Goal: Information Seeking & Learning: Stay updated

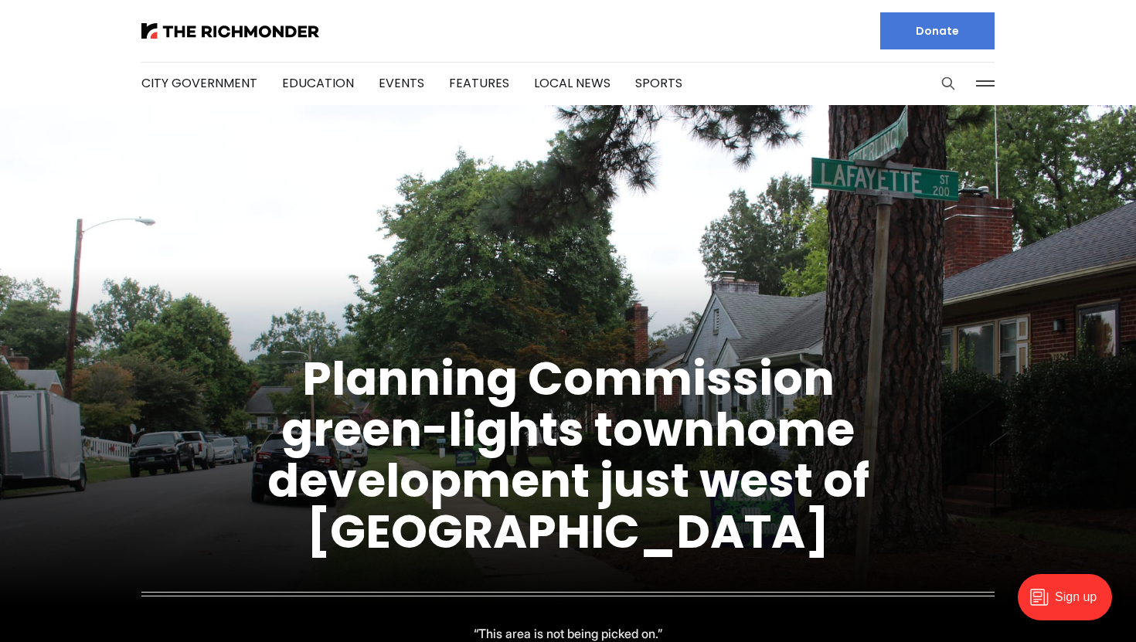
click at [953, 83] on icon "Search this site" at bounding box center [948, 83] width 15 height 15
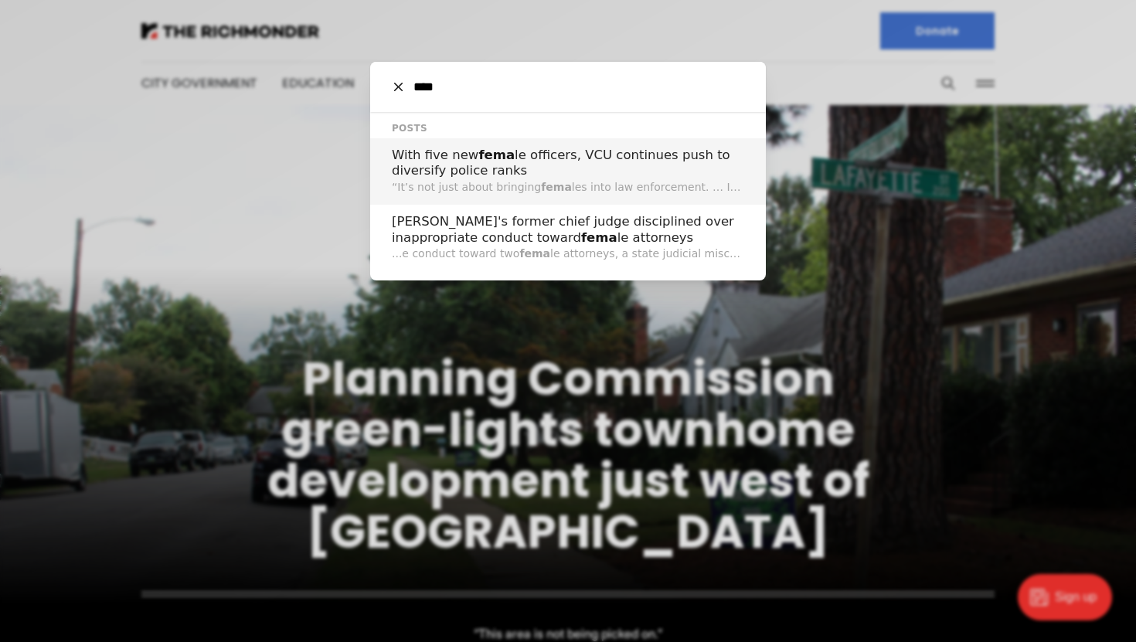
click at [465, 94] on input "****" at bounding box center [574, 87] width 340 height 50
click at [457, 83] on input "****" at bounding box center [574, 87] width 340 height 50
type input "*"
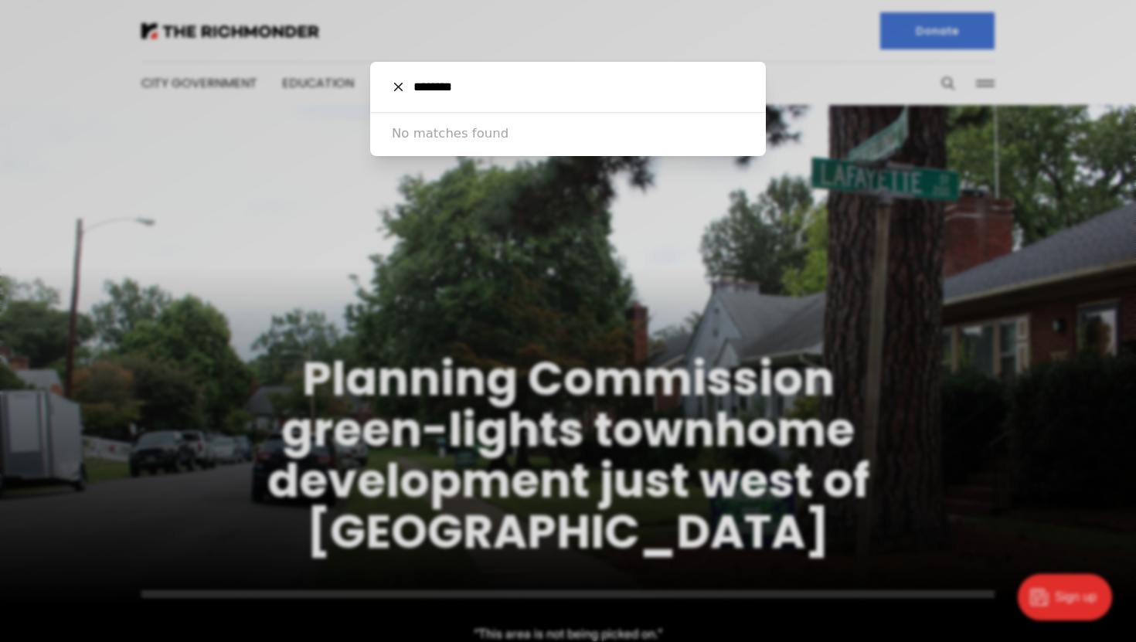
drag, startPoint x: 485, startPoint y: 87, endPoint x: 374, endPoint y: 70, distance: 112.0
click at [374, 70] on div "******** Cancel" at bounding box center [568, 87] width 396 height 50
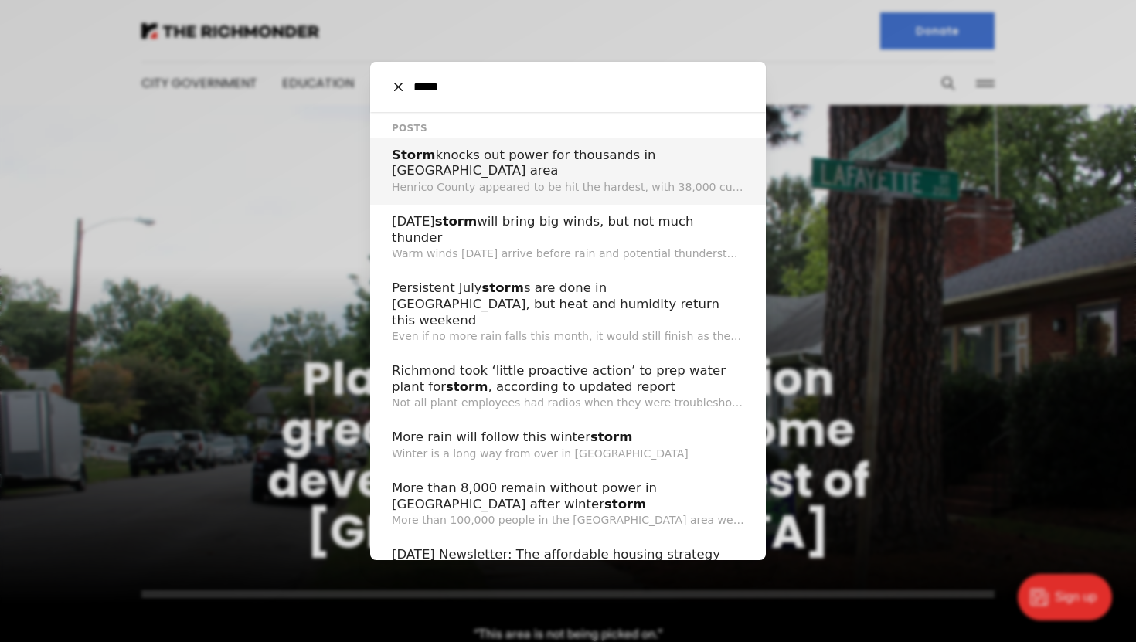
click at [507, 159] on h2 "Storm knocks out power for thousands in Richmond area" at bounding box center [568, 164] width 352 height 32
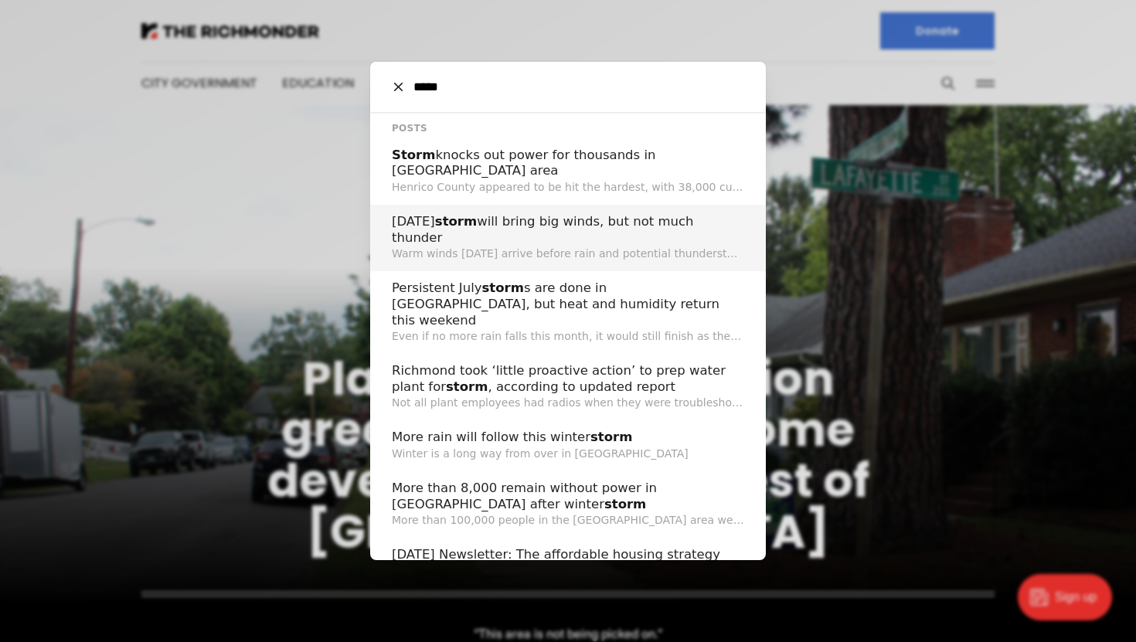
click at [595, 84] on input "*****" at bounding box center [574, 87] width 340 height 50
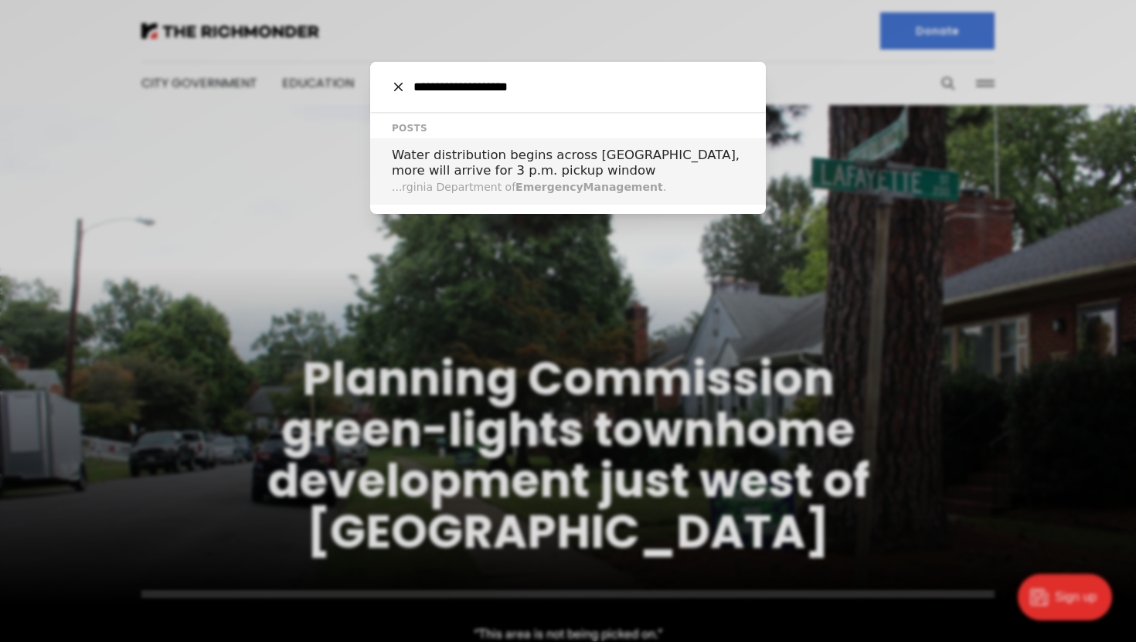
click at [579, 94] on input "**********" at bounding box center [574, 87] width 340 height 50
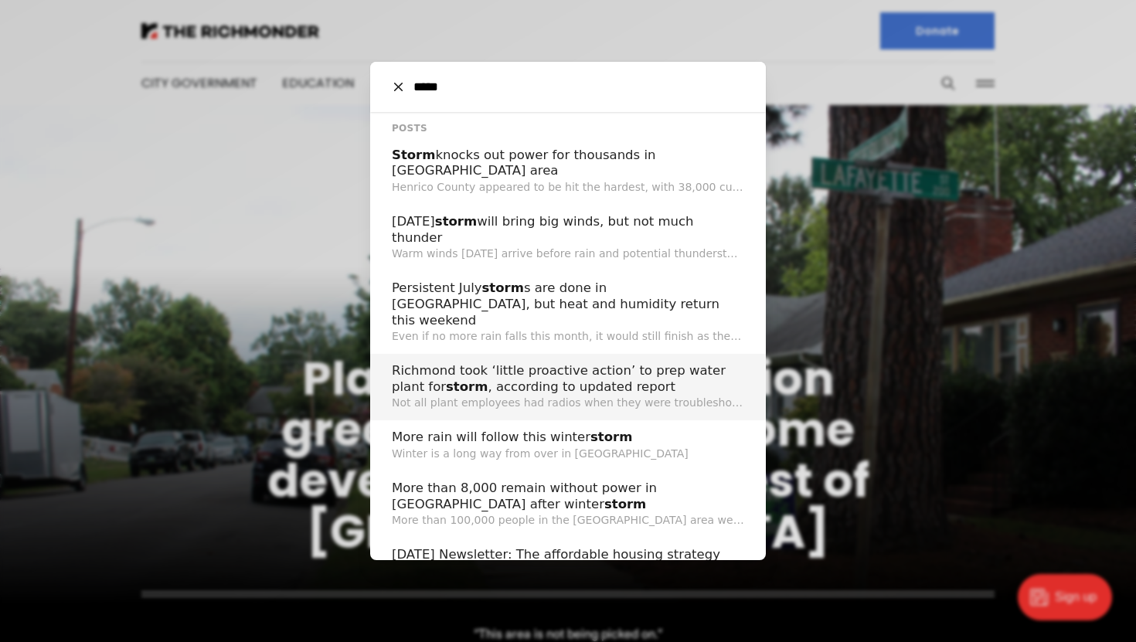
type input "*****"
click at [602, 363] on h2 "Richmond took ‘little proactive action’ to prep water plant for storm , accordi…" at bounding box center [568, 379] width 352 height 32
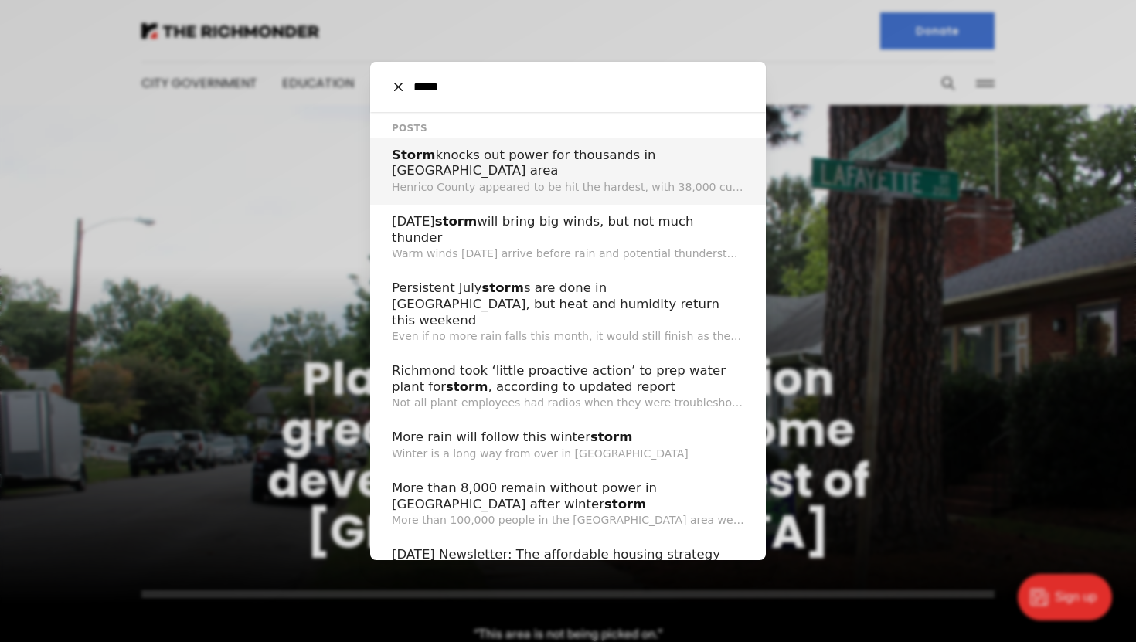
click at [484, 158] on h2 "Storm knocks out power for thousands in Richmond area" at bounding box center [568, 164] width 352 height 32
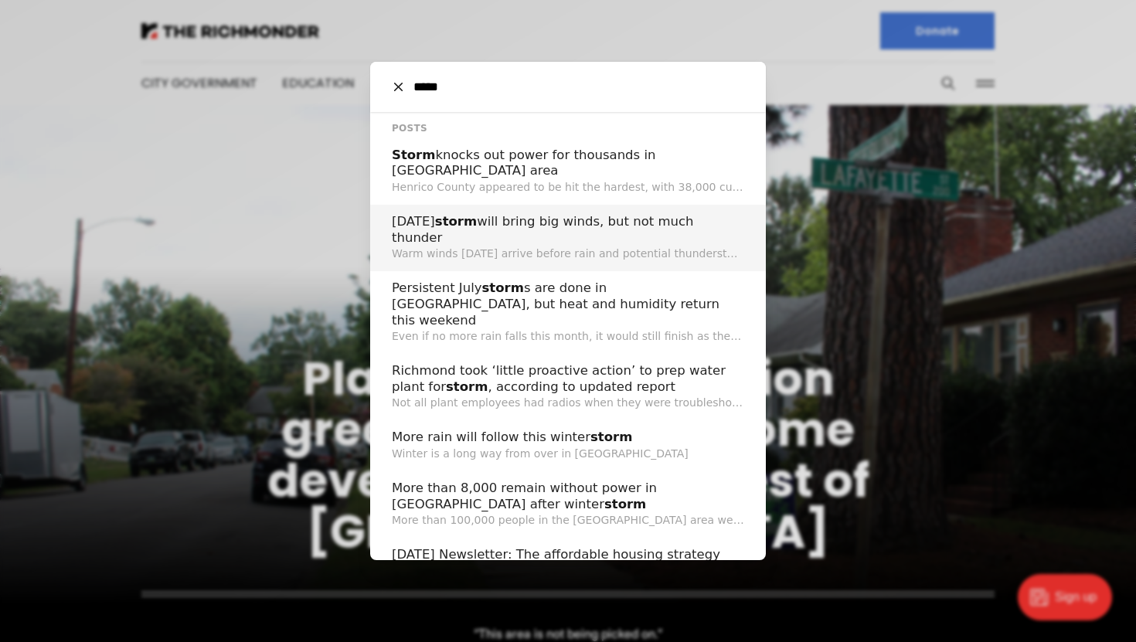
click at [459, 214] on h2 "Wednesday storm will bring big winds, but not much thunder" at bounding box center [568, 230] width 352 height 32
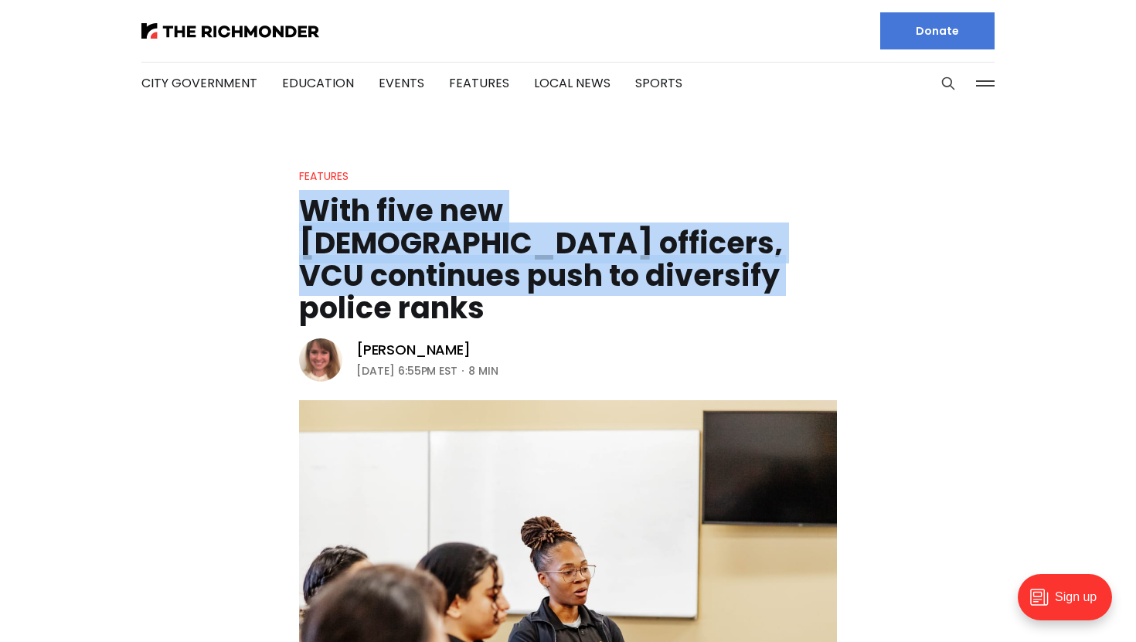
drag, startPoint x: 444, startPoint y: 268, endPoint x: 281, endPoint y: 210, distance: 173.1
click at [281, 210] on header "Features With five new female officers, VCU continues push to diversify police …" at bounding box center [568, 476] width 1136 height 618
click at [519, 292] on header "Features With five new female officers, VCU continues push to diversify police …" at bounding box center [568, 476] width 1136 height 618
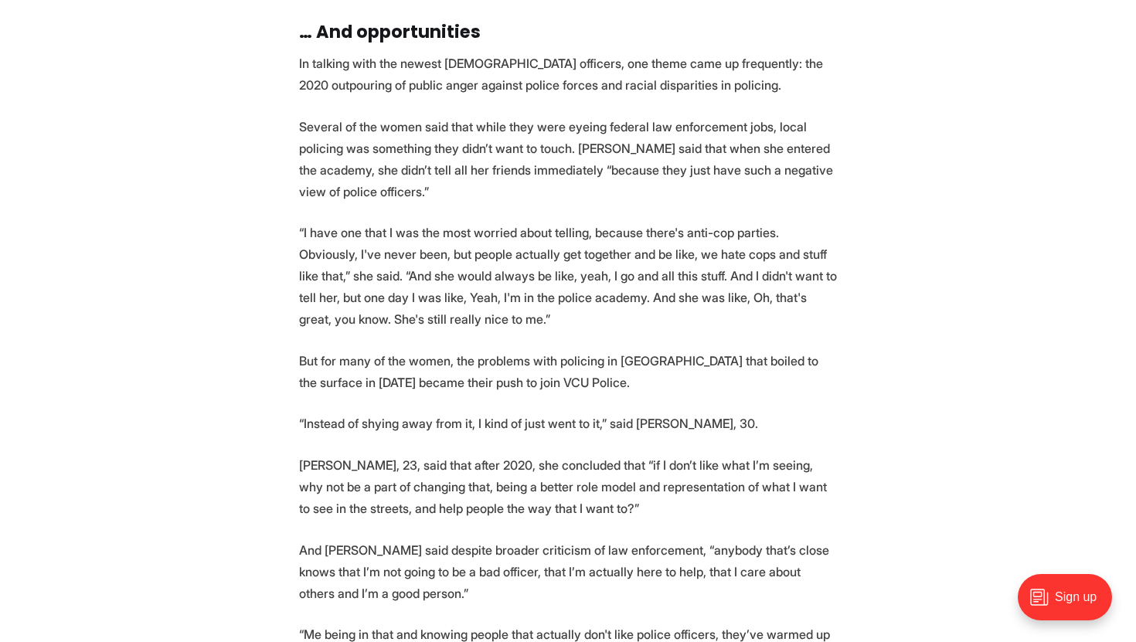
scroll to position [6160, 0]
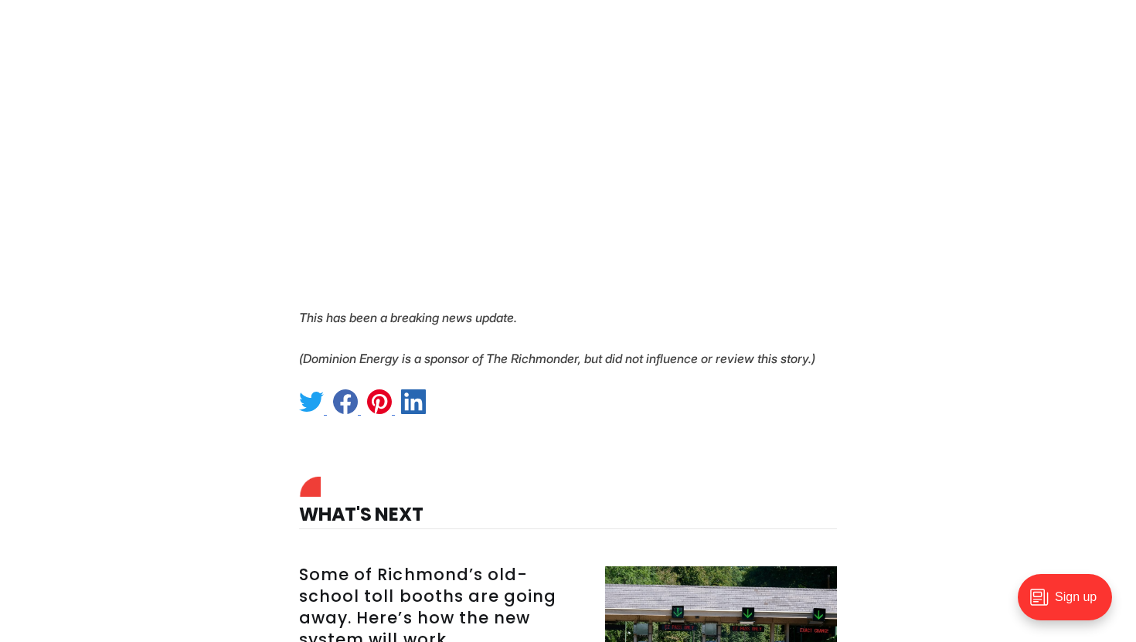
scroll to position [1567, 0]
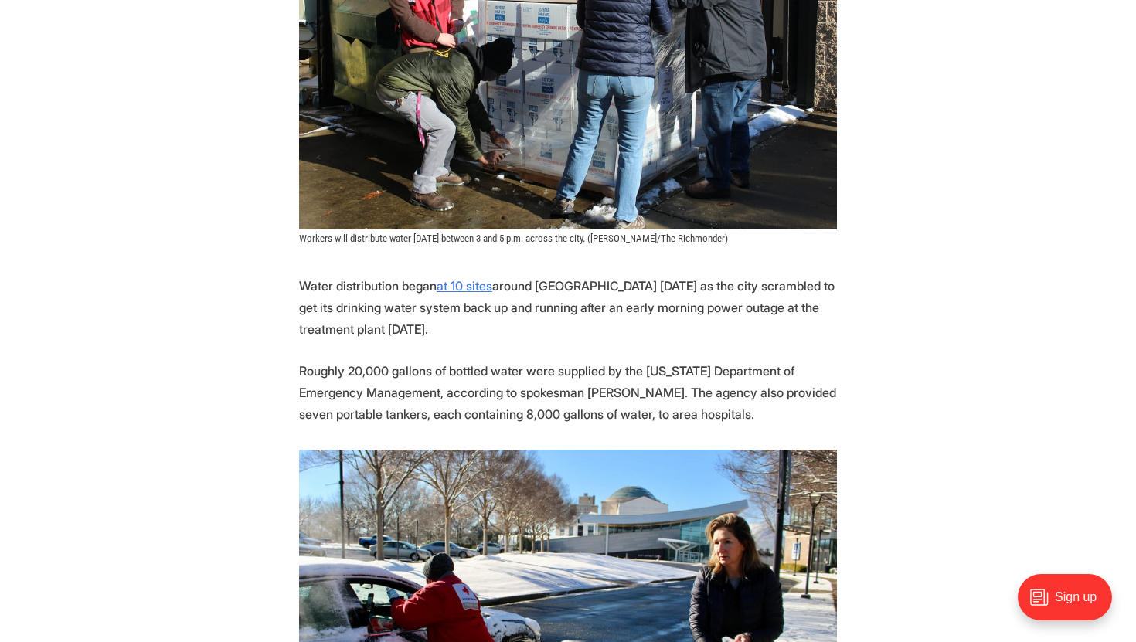
scroll to position [686, 0]
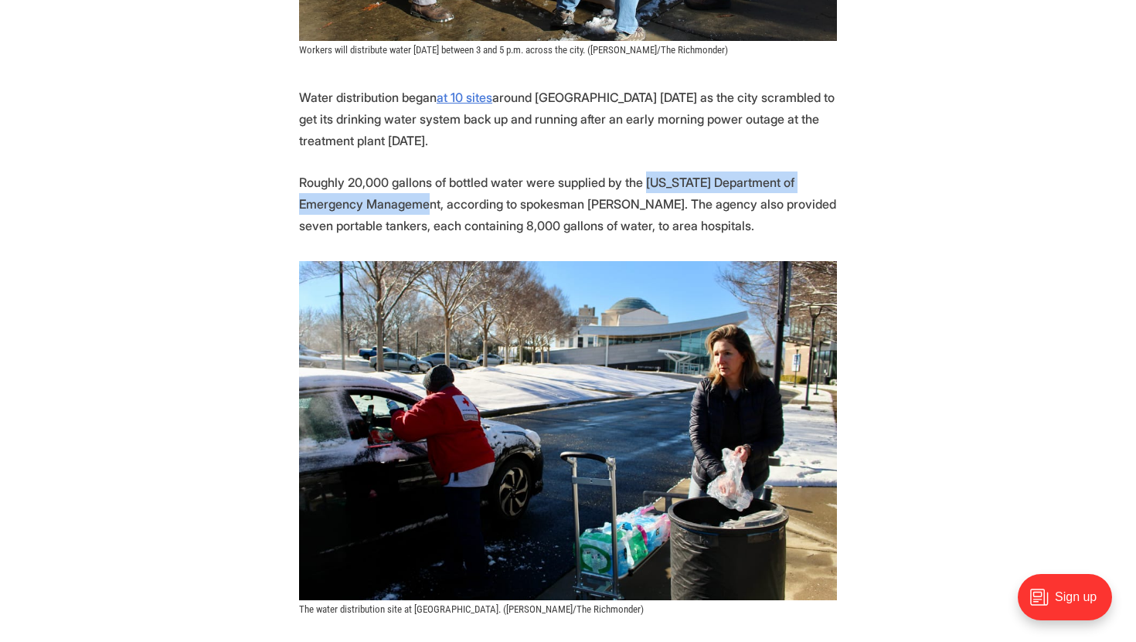
drag, startPoint x: 639, startPoint y: 181, endPoint x: 370, endPoint y: 204, distance: 270.0
click at [370, 204] on p "Roughly 20,000 gallons of bottled water were supplied by the Virginia Departmen…" at bounding box center [568, 204] width 538 height 65
copy p "Virginia Department of Emergency Management"
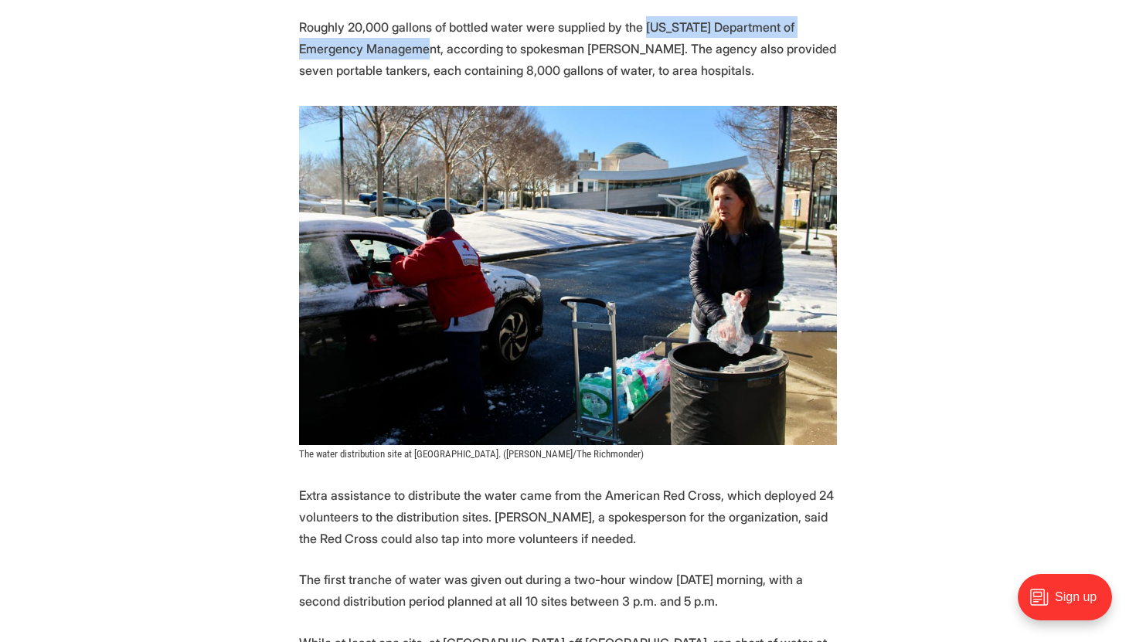
scroll to position [1184, 0]
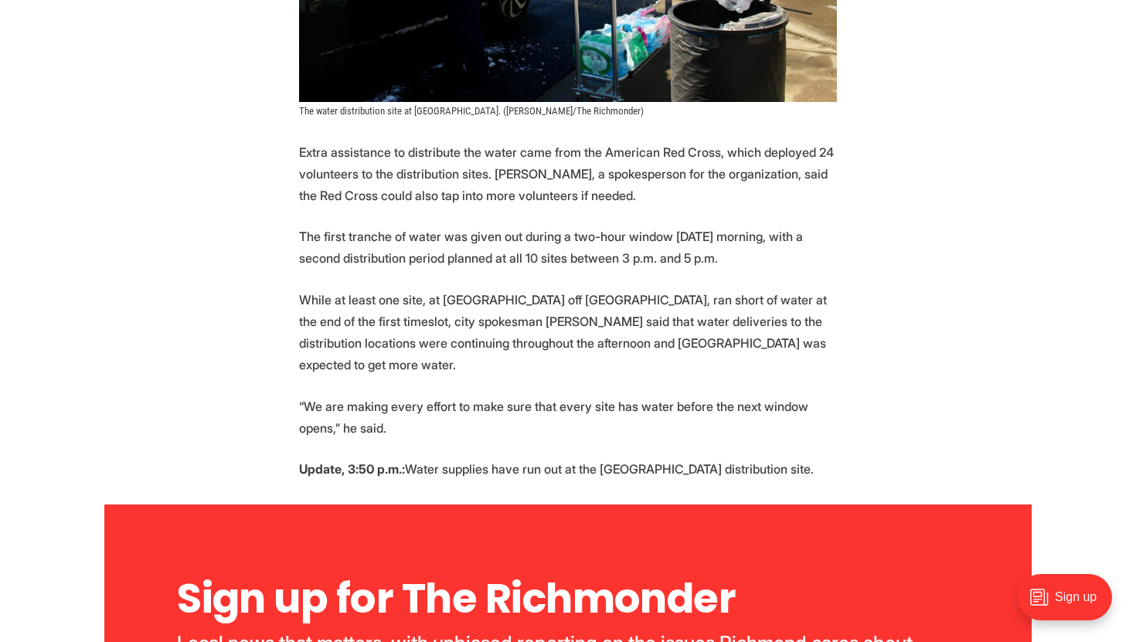
drag, startPoint x: 450, startPoint y: 172, endPoint x: 539, endPoint y: 173, distance: 88.9
click at [539, 173] on p "Extra assistance to distribute the water came from the American Red Cross, whic…" at bounding box center [568, 173] width 538 height 65
click at [613, 178] on p "Extra assistance to distribute the water came from the American Red Cross, whic…" at bounding box center [568, 173] width 538 height 65
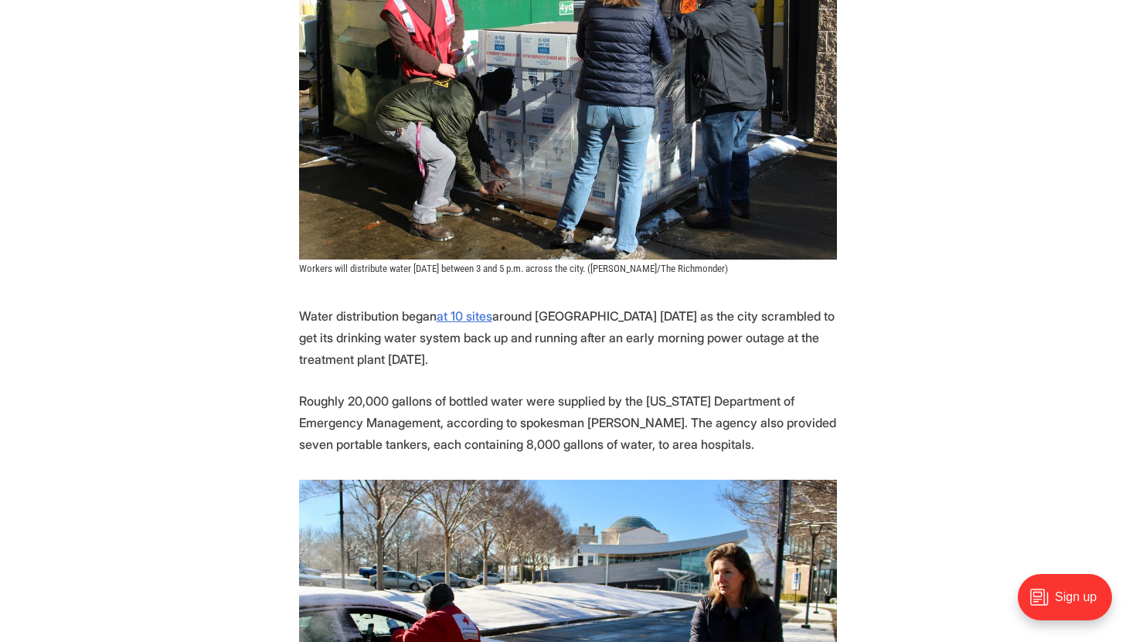
scroll to position [496, 0]
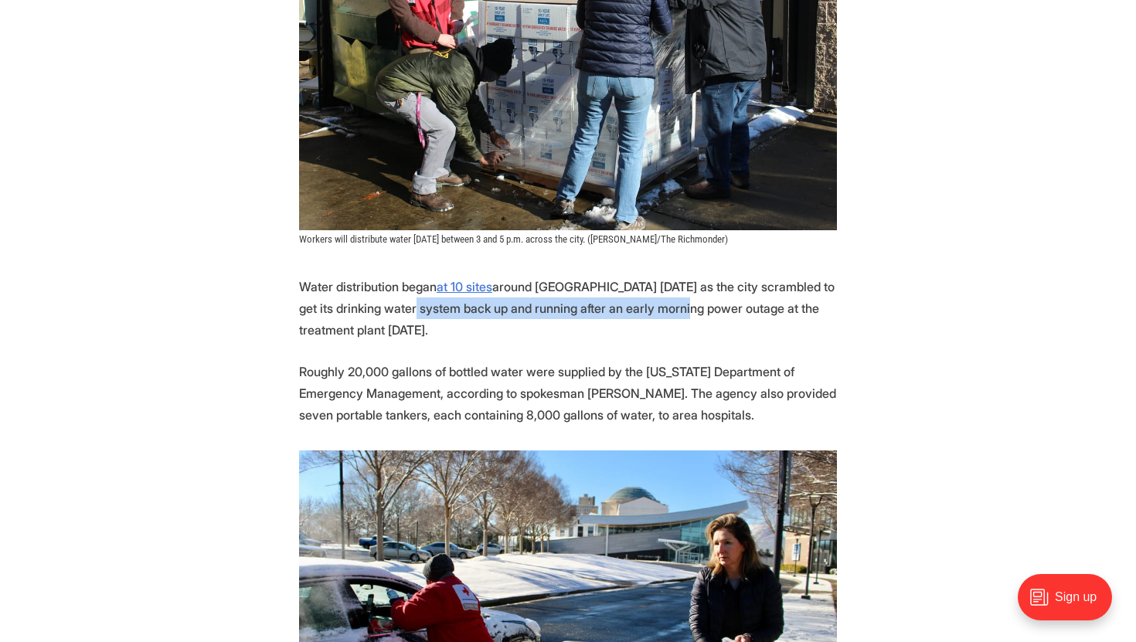
drag, startPoint x: 416, startPoint y: 310, endPoint x: 692, endPoint y: 305, distance: 276.0
click at [692, 305] on p "Water distribution began at 10 sites around Richmond Tuesday as the city scramb…" at bounding box center [568, 308] width 538 height 65
click at [730, 312] on p "Water distribution began at 10 sites around Richmond Tuesday as the city scramb…" at bounding box center [568, 308] width 538 height 65
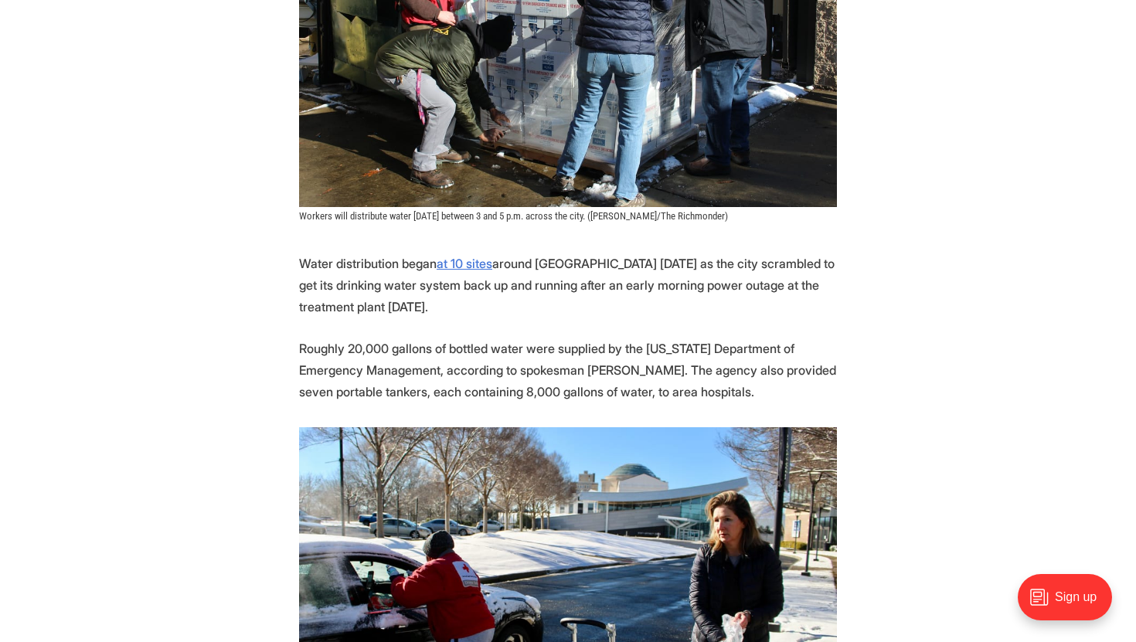
scroll to position [526, 0]
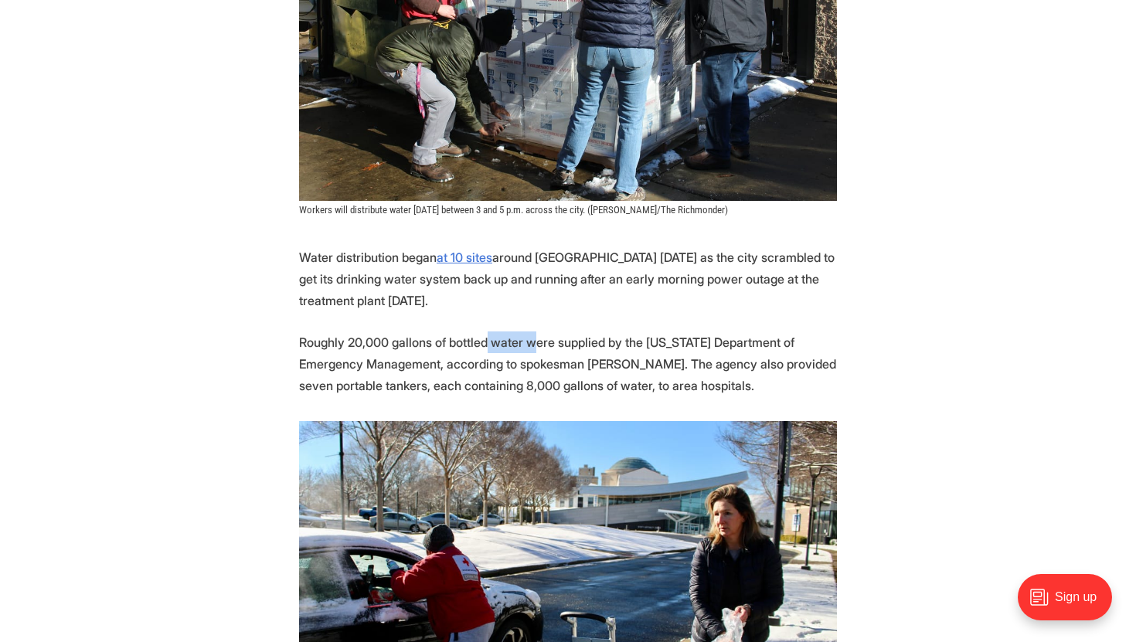
drag, startPoint x: 483, startPoint y: 342, endPoint x: 532, endPoint y: 338, distance: 48.9
click at [532, 338] on p "Roughly 20,000 gallons of bottled water were supplied by the Virginia Departmen…" at bounding box center [568, 364] width 538 height 65
click at [584, 342] on p "Roughly 20,000 gallons of bottled water were supplied by the Virginia Departmen…" at bounding box center [568, 364] width 538 height 65
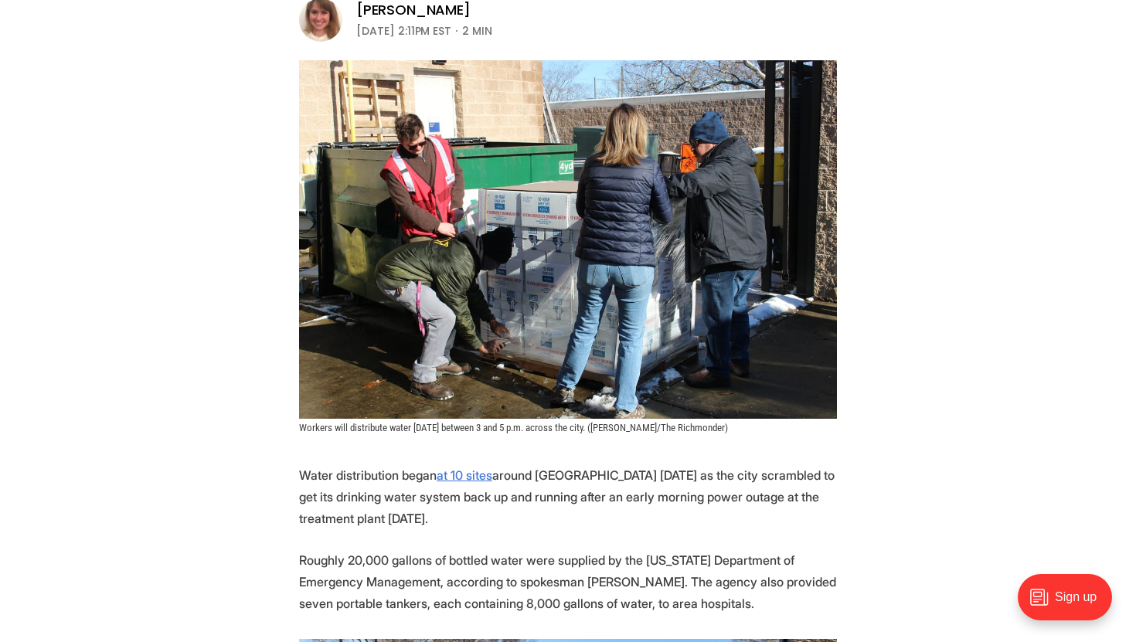
scroll to position [470, 0]
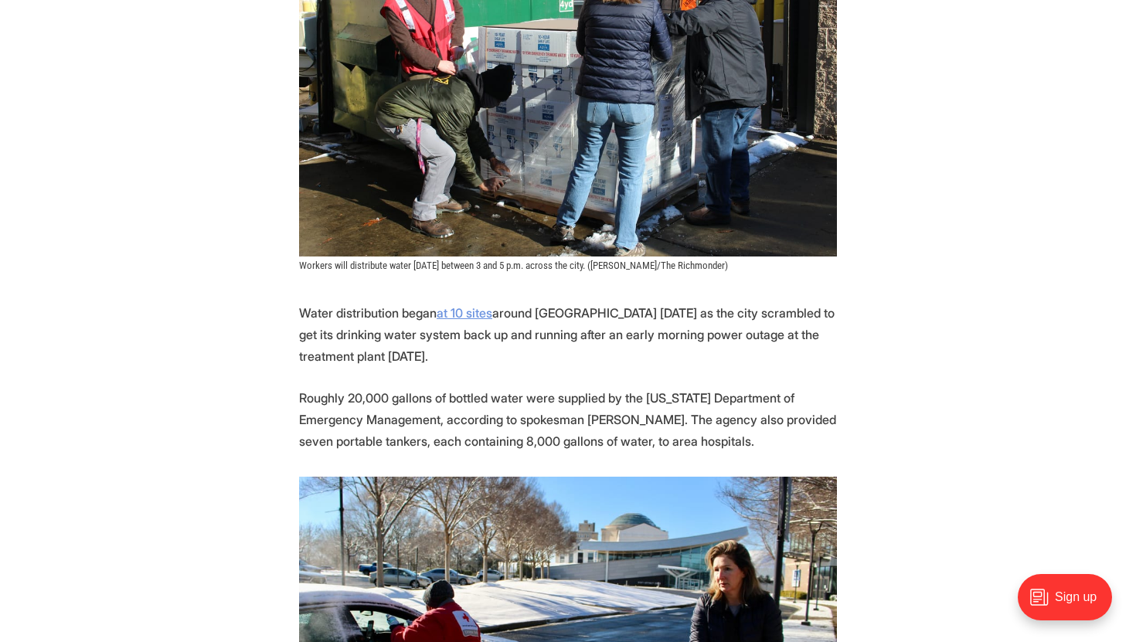
click at [477, 315] on link "at 10 sites" at bounding box center [465, 312] width 56 height 15
drag, startPoint x: 615, startPoint y: 330, endPoint x: 662, endPoint y: 330, distance: 47.2
click at [662, 330] on p "Water distribution began at 10 sites around Richmond Tuesday as the city scramb…" at bounding box center [568, 334] width 538 height 65
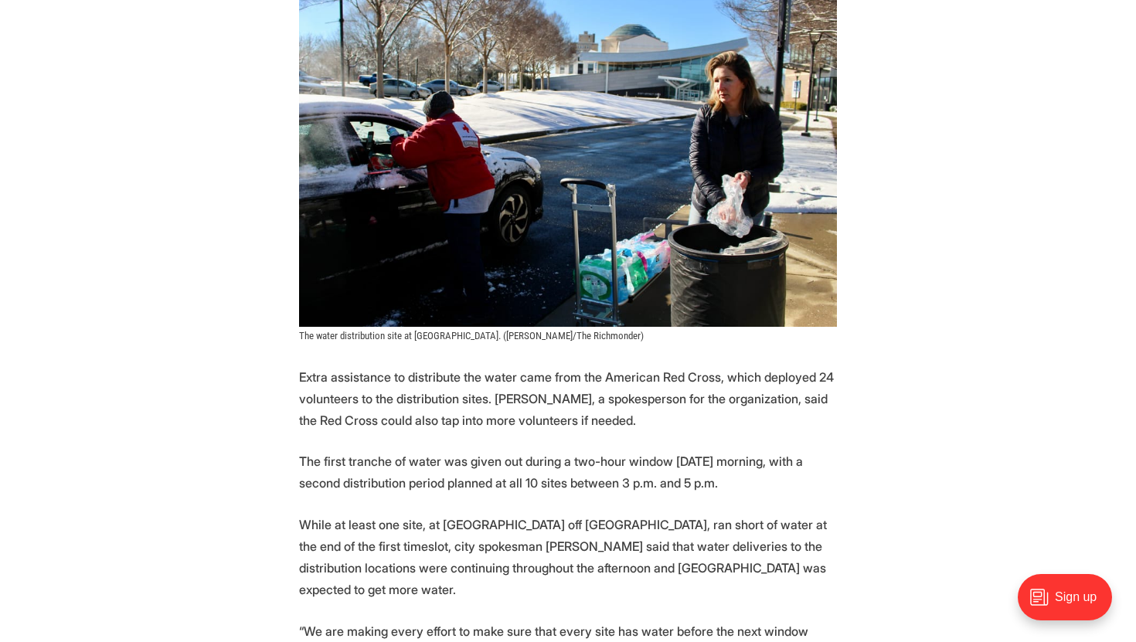
scroll to position [1093, 0]
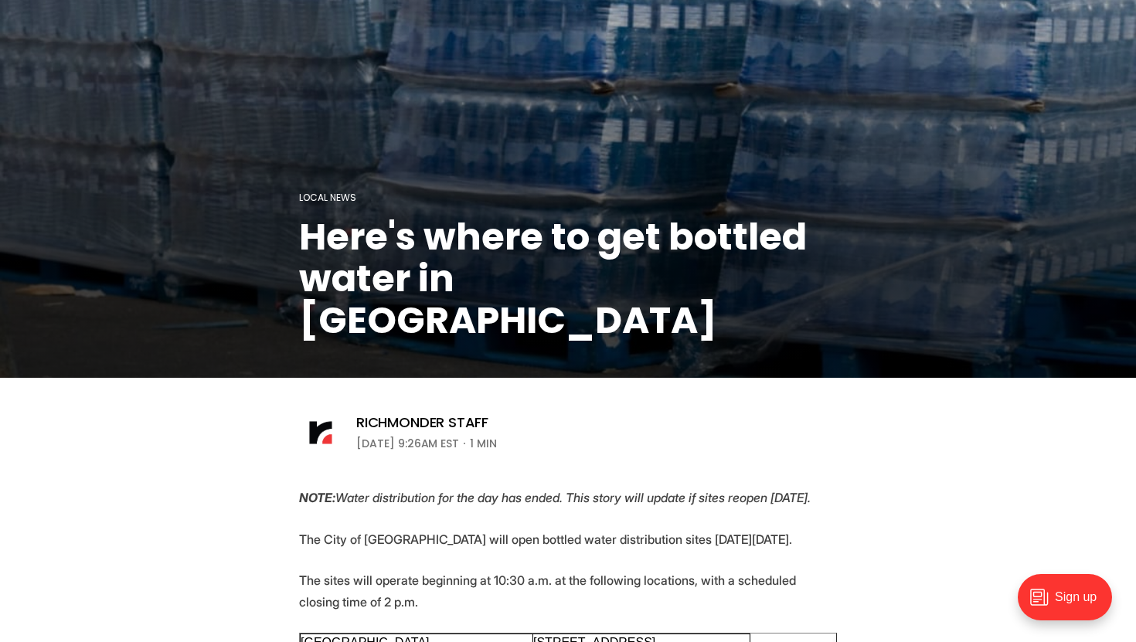
scroll to position [387, 0]
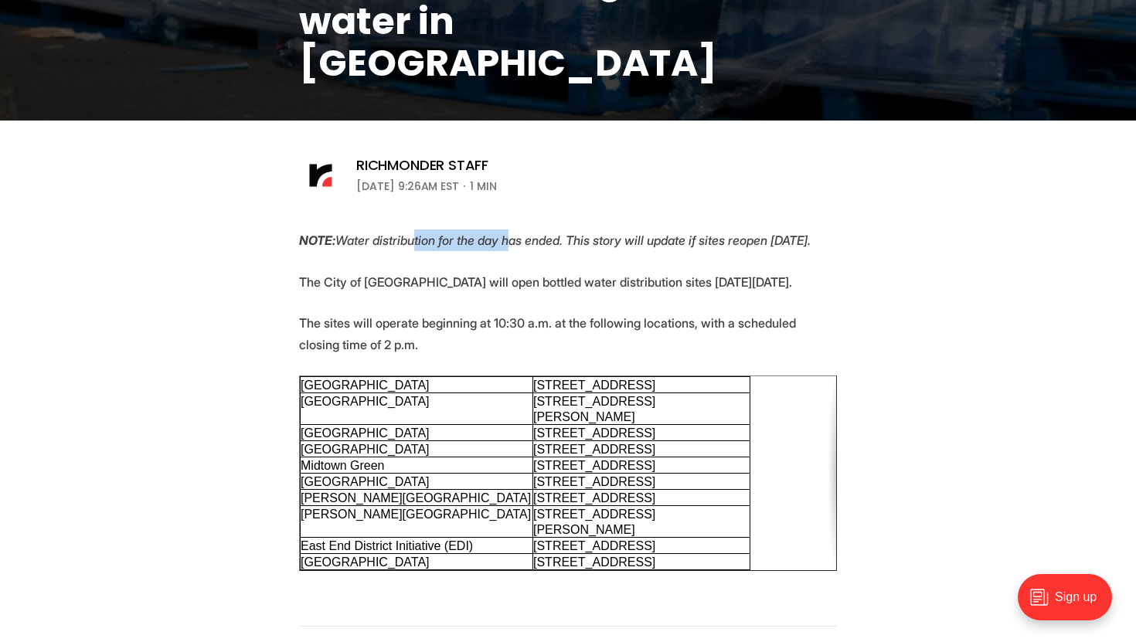
drag, startPoint x: 421, startPoint y: 238, endPoint x: 526, endPoint y: 235, distance: 105.2
click at [526, 235] on em "NOTE: Water distribution for the day has ended. This story will update if sites…" at bounding box center [555, 240] width 512 height 15
click at [585, 240] on em "NOTE: Water distribution for the day has ended. This story will update if sites…" at bounding box center [555, 240] width 512 height 15
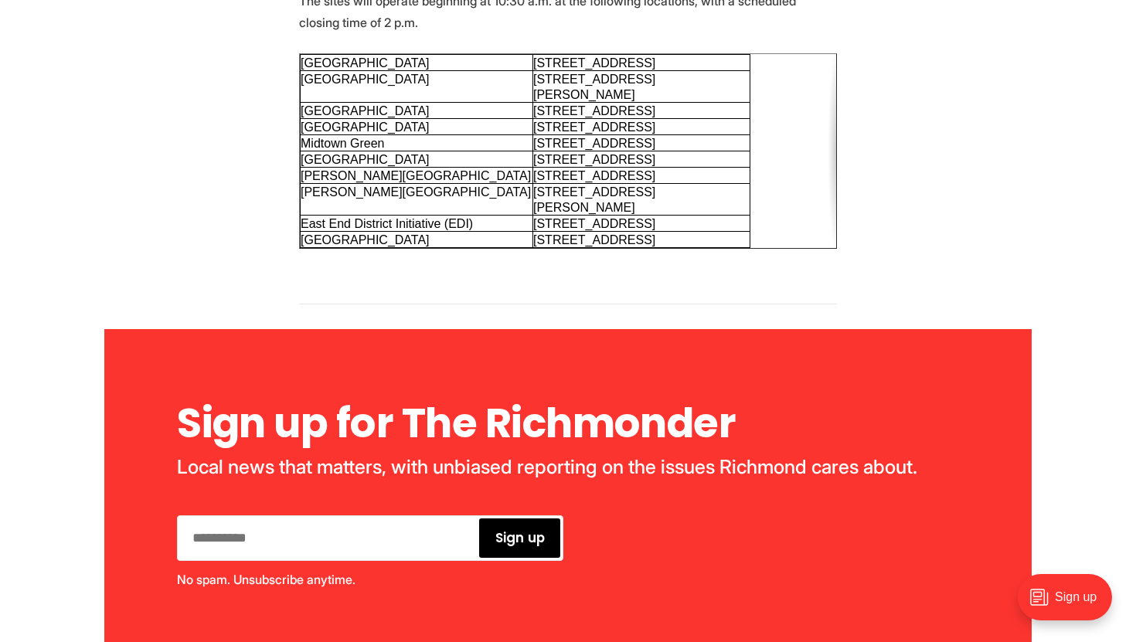
scroll to position [748, 0]
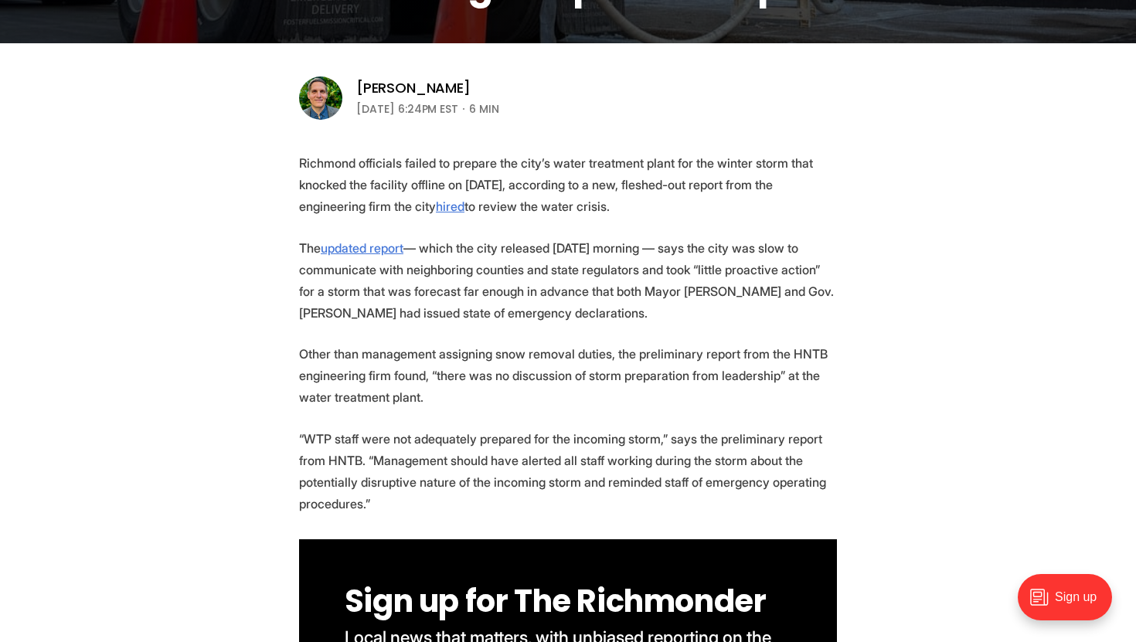
scroll to position [495, 0]
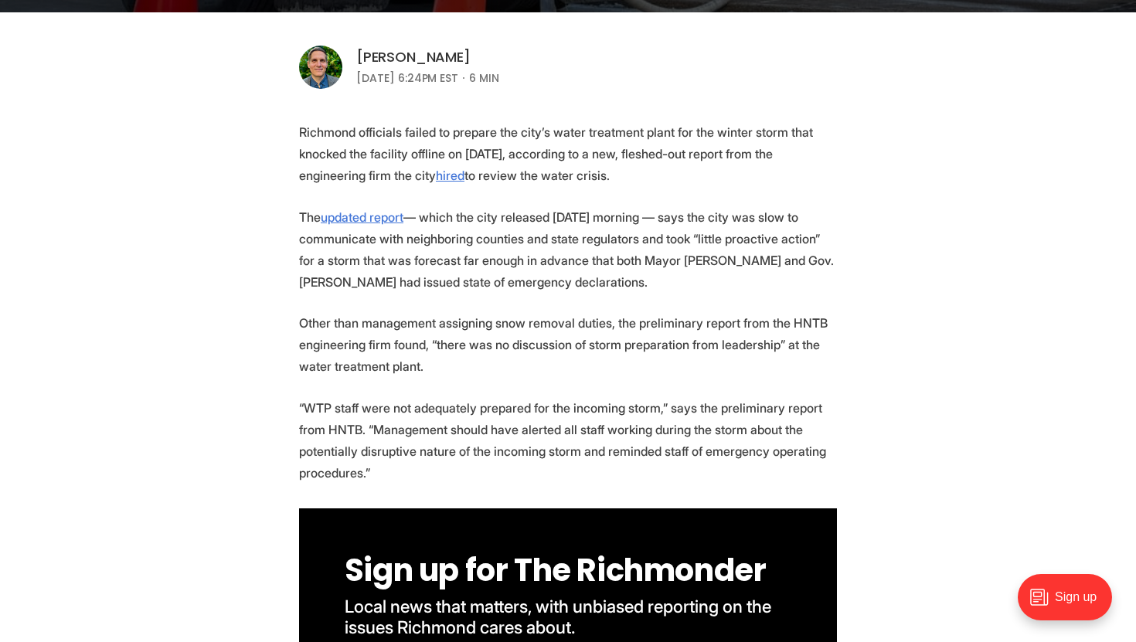
click at [457, 56] on link "[PERSON_NAME]" at bounding box center [413, 57] width 114 height 19
drag, startPoint x: 449, startPoint y: 319, endPoint x: 523, endPoint y: 320, distance: 73.4
click at [523, 320] on p "Other than management assigning snow removal duties, the preliminary report fro…" at bounding box center [568, 344] width 538 height 65
click at [629, 315] on p "Other than management assigning snow removal duties, the preliminary report fro…" at bounding box center [568, 344] width 538 height 65
drag, startPoint x: 348, startPoint y: 257, endPoint x: 559, endPoint y: 255, distance: 211.0
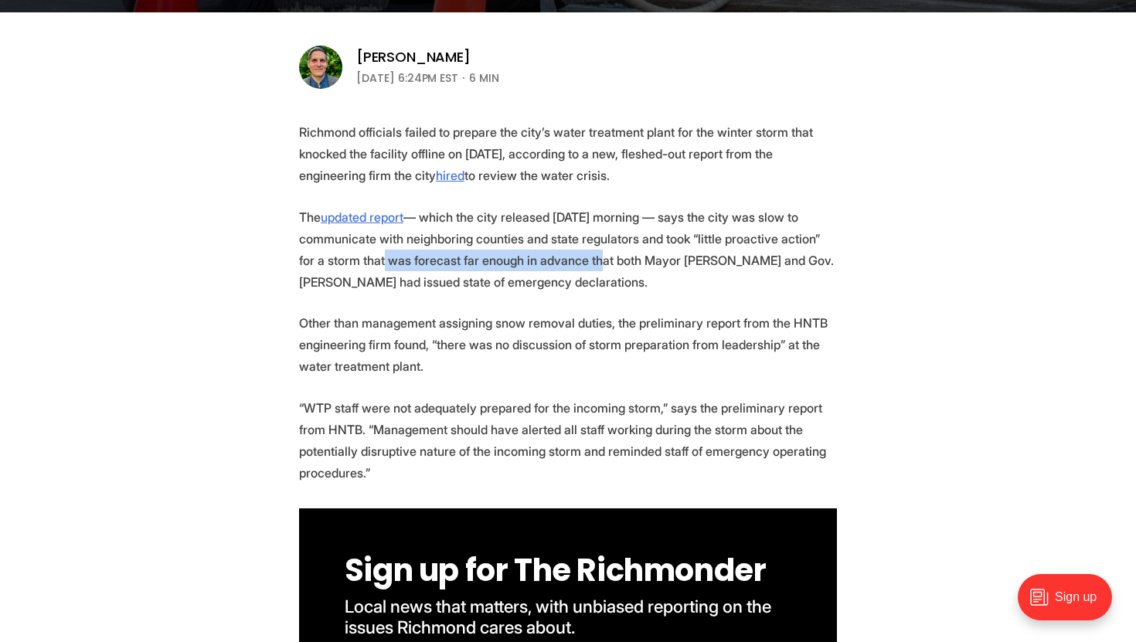
click at [559, 255] on p "The updated report — which the city released Monday morning — says the city was…" at bounding box center [568, 249] width 538 height 87
click at [594, 257] on p "The updated report — which the city released Monday morning — says the city was…" at bounding box center [568, 249] width 538 height 87
click at [443, 267] on p "The updated report — which the city released Monday morning — says the city was…" at bounding box center [568, 249] width 538 height 87
click at [439, 259] on p "The updated report — which the city released Monday morning — says the city was…" at bounding box center [568, 249] width 538 height 87
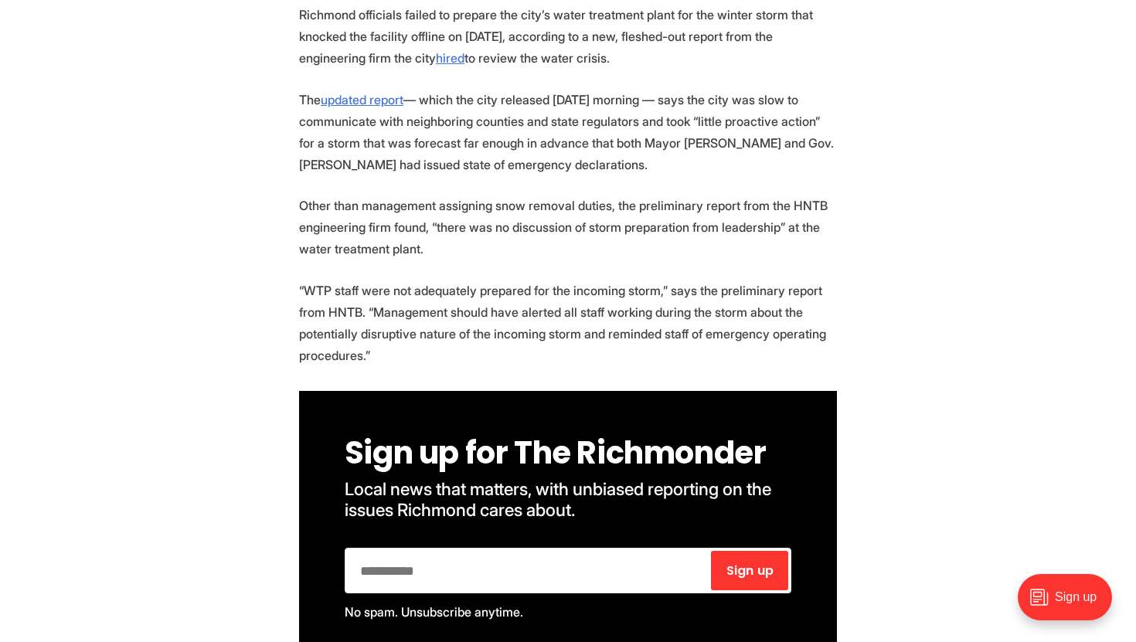
scroll to position [614, 0]
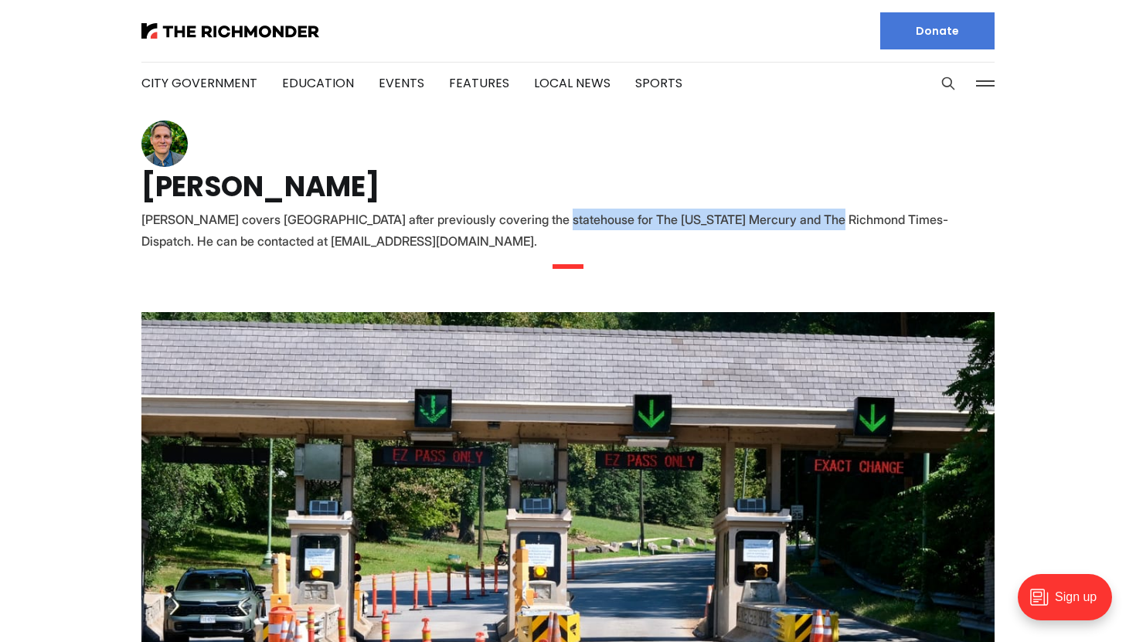
drag, startPoint x: 554, startPoint y: 213, endPoint x: 823, endPoint y: 215, distance: 269.0
click at [823, 215] on div "GRAHAM MOOMAW covers City Hall after previously covering the statehouse for The…" at bounding box center [567, 230] width 853 height 43
click at [840, 216] on div "GRAHAM MOOMAW covers City Hall after previously covering the statehouse for The…" at bounding box center [567, 230] width 853 height 43
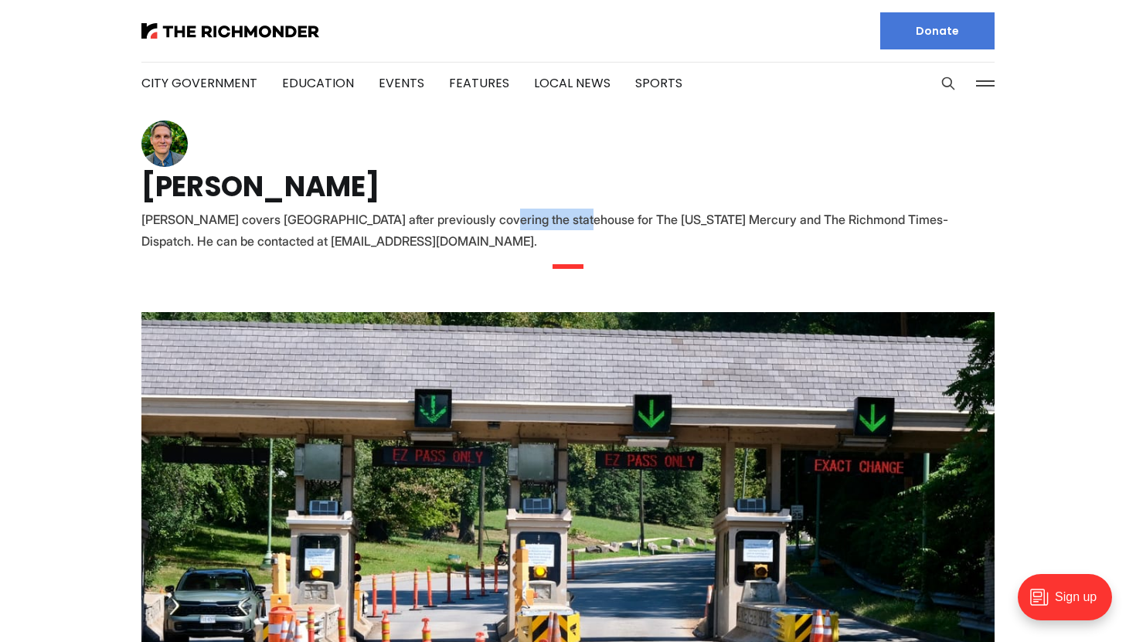
drag, startPoint x: 498, startPoint y: 219, endPoint x: 579, endPoint y: 216, distance: 81.2
click at [579, 216] on div "GRAHAM MOOMAW covers City Hall after previously covering the statehouse for The…" at bounding box center [567, 230] width 853 height 43
click at [617, 221] on div "GRAHAM MOOMAW covers City Hall after previously covering the statehouse for The…" at bounding box center [567, 230] width 853 height 43
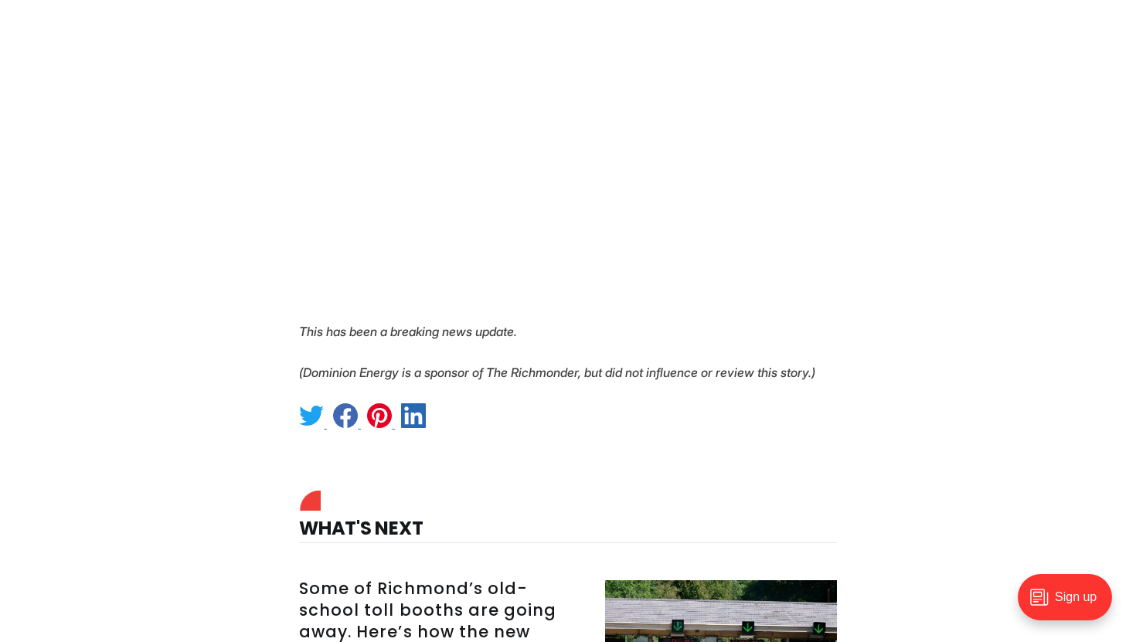
scroll to position [1478, 0]
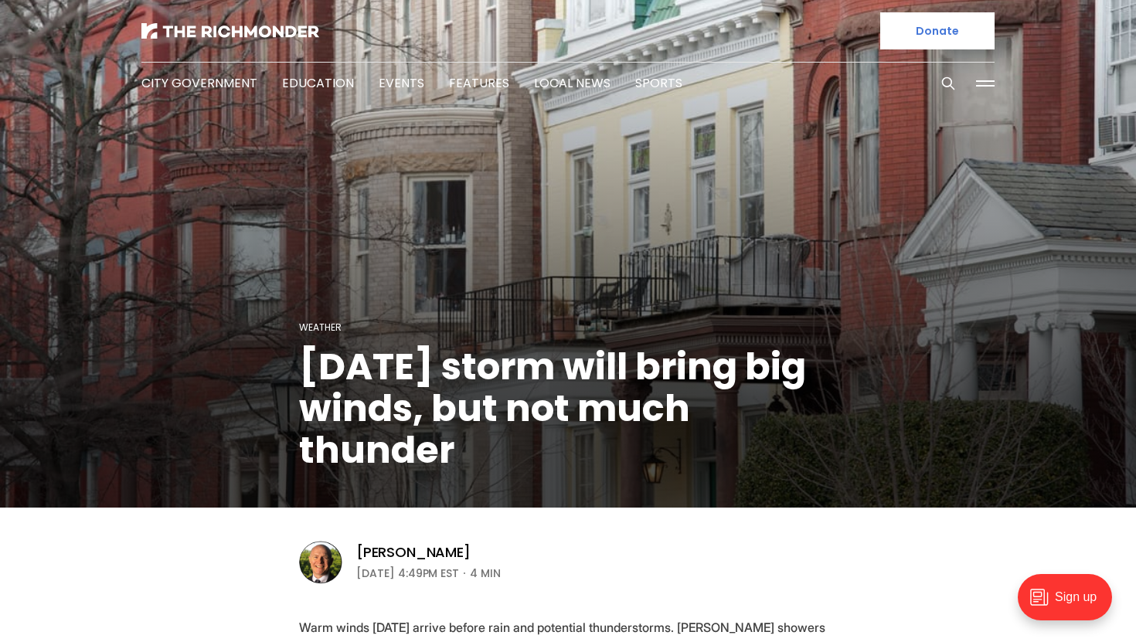
scroll to position [509, 0]
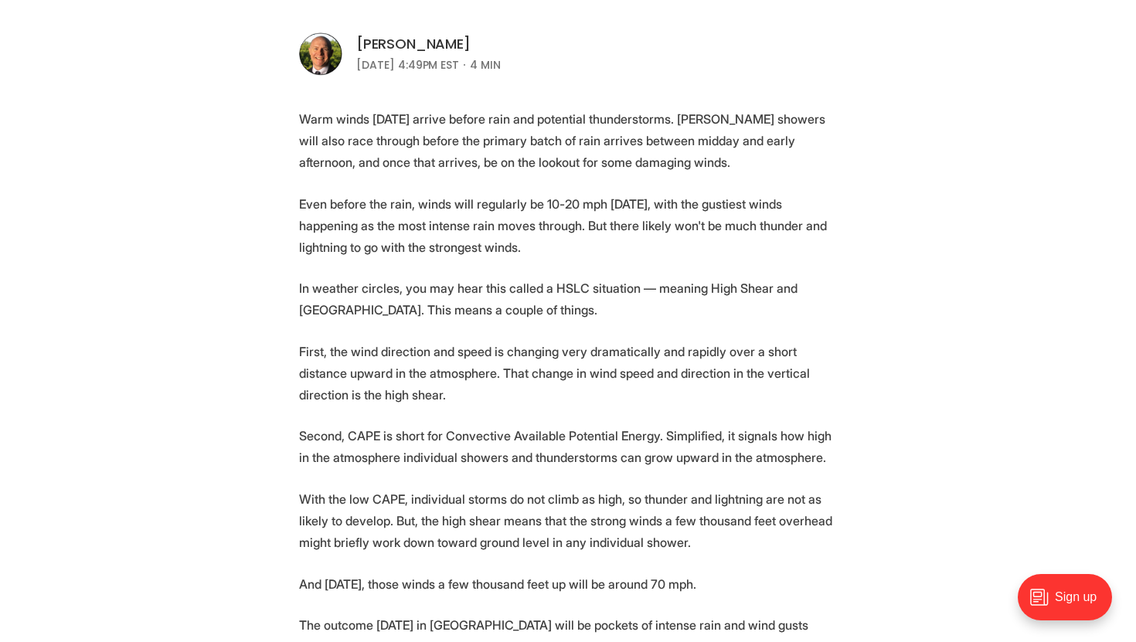
click at [382, 43] on link "[PERSON_NAME]" at bounding box center [413, 44] width 114 height 19
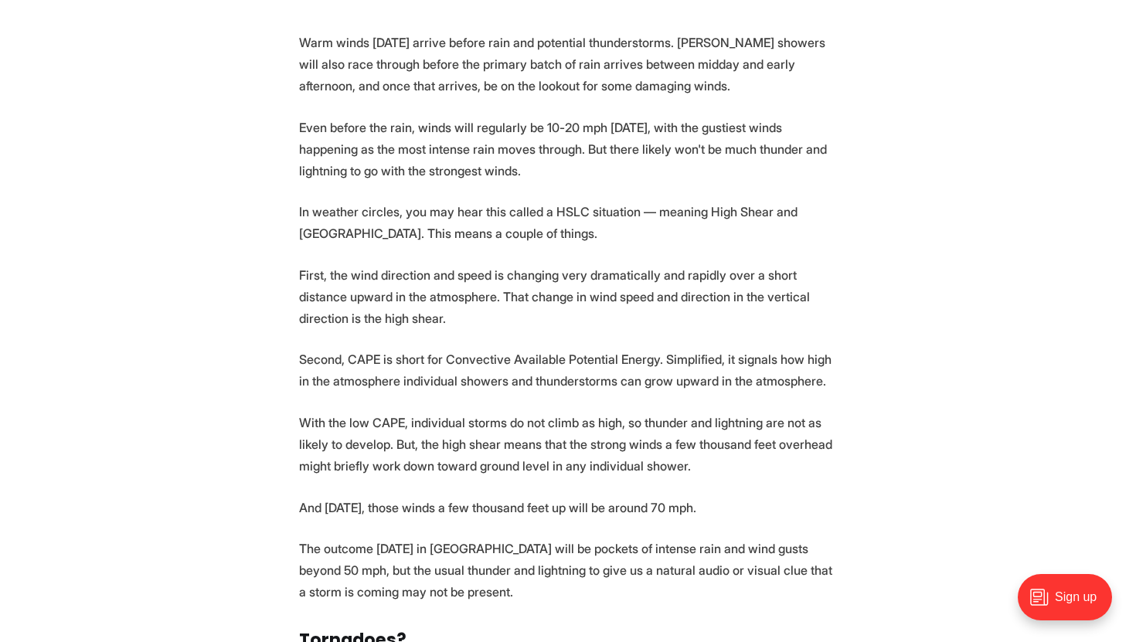
scroll to position [583, 0]
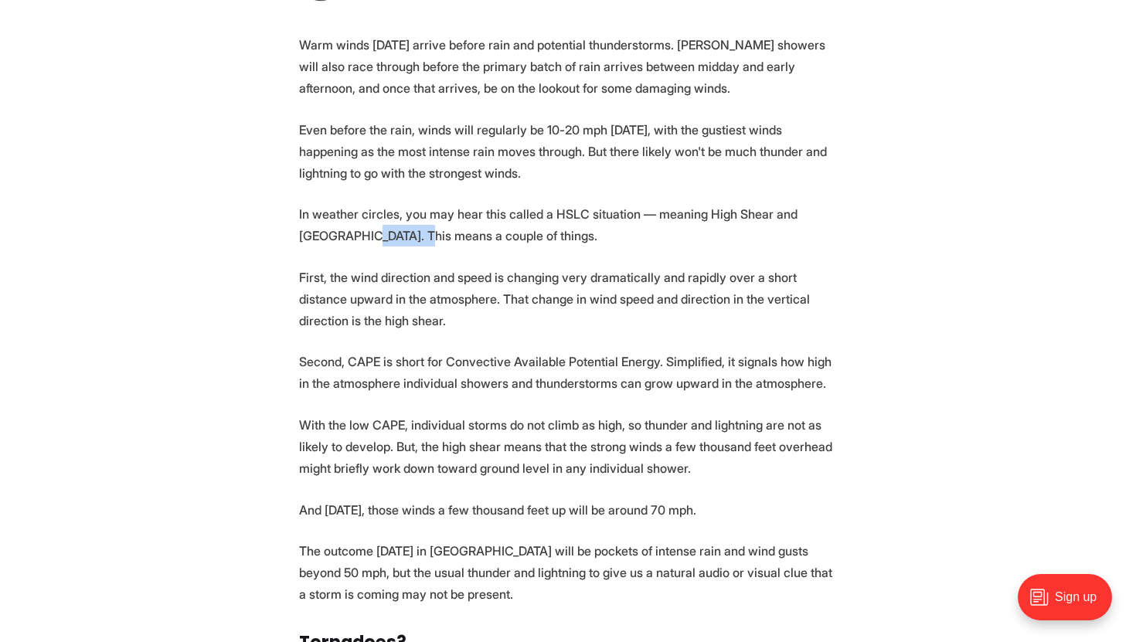
drag, startPoint x: 344, startPoint y: 237, endPoint x: 405, endPoint y: 237, distance: 61.1
click at [405, 237] on p "In weather circles, you may hear this called a HSLC situation — meaning High Sh…" at bounding box center [568, 224] width 538 height 43
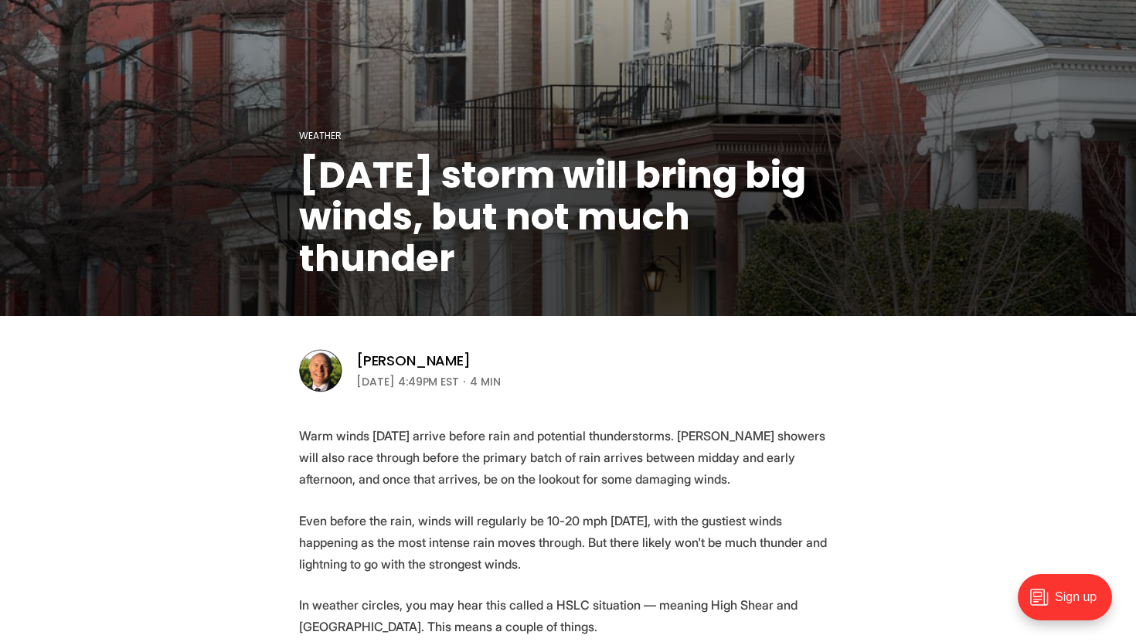
scroll to position [195, 0]
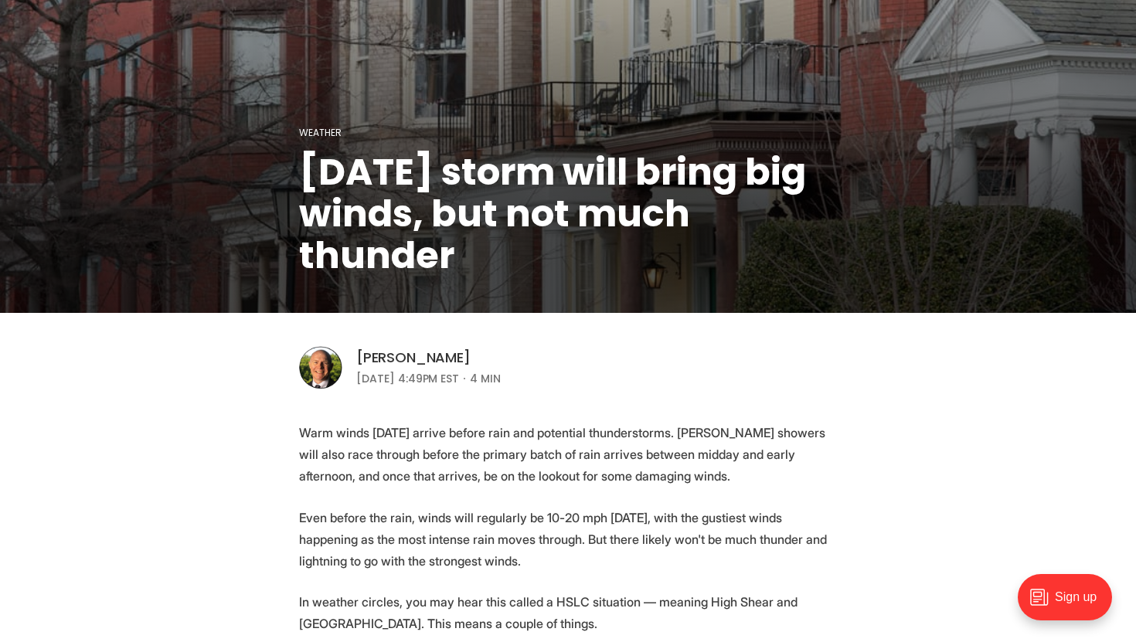
click at [438, 353] on link "[PERSON_NAME]" at bounding box center [413, 358] width 114 height 19
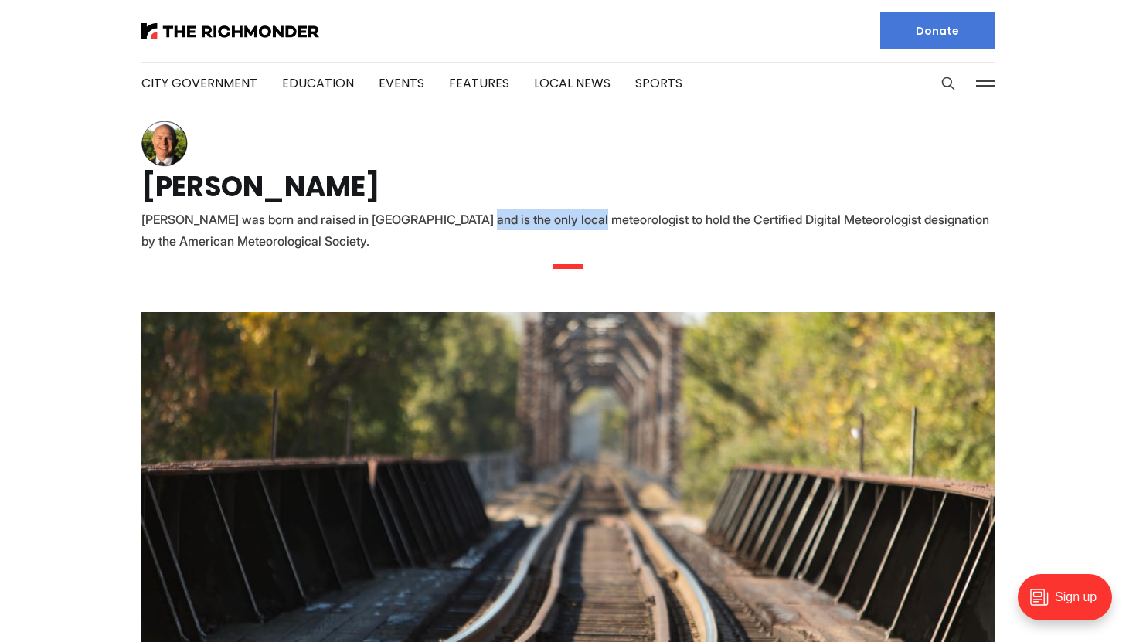
drag, startPoint x: 453, startPoint y: 214, endPoint x: 570, endPoint y: 214, distance: 116.7
click at [570, 214] on div "Sean Sublette was born and raised in Richmond and is the only local meteorologi…" at bounding box center [567, 230] width 853 height 43
click at [618, 222] on div "Sean Sublette was born and raised in Richmond and is the only local meteorologi…" at bounding box center [567, 230] width 853 height 43
drag, startPoint x: 502, startPoint y: 218, endPoint x: 622, endPoint y: 218, distance: 120.6
click at [622, 218] on div "Sean Sublette was born and raised in Richmond and is the only local meteorologi…" at bounding box center [567, 230] width 853 height 43
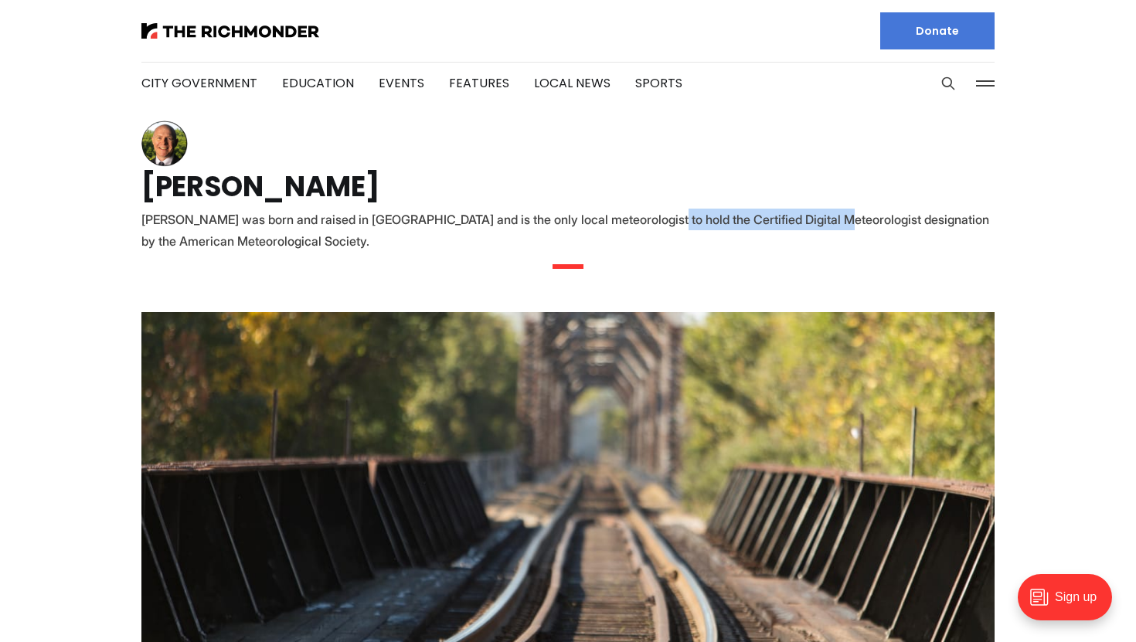
drag, startPoint x: 641, startPoint y: 218, endPoint x: 810, endPoint y: 218, distance: 169.3
click at [810, 218] on div "Sean Sublette was born and raised in Richmond and is the only local meteorologi…" at bounding box center [567, 230] width 853 height 43
click at [836, 218] on div "[PERSON_NAME] was born and raised in [GEOGRAPHIC_DATA] and is the only local me…" at bounding box center [567, 230] width 853 height 43
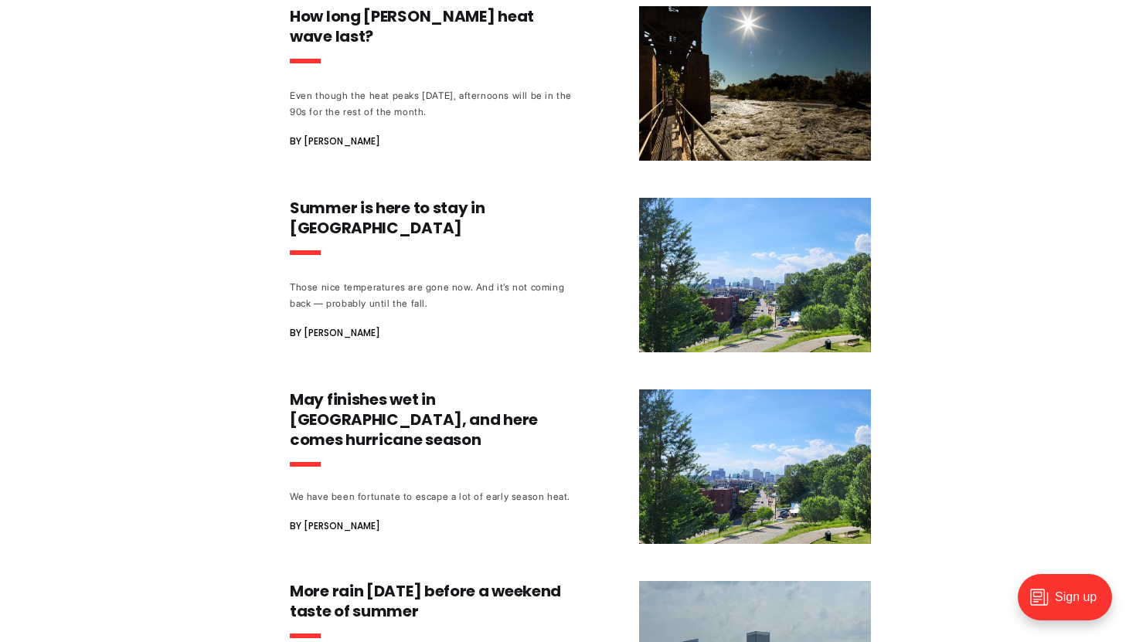
scroll to position [1475, 0]
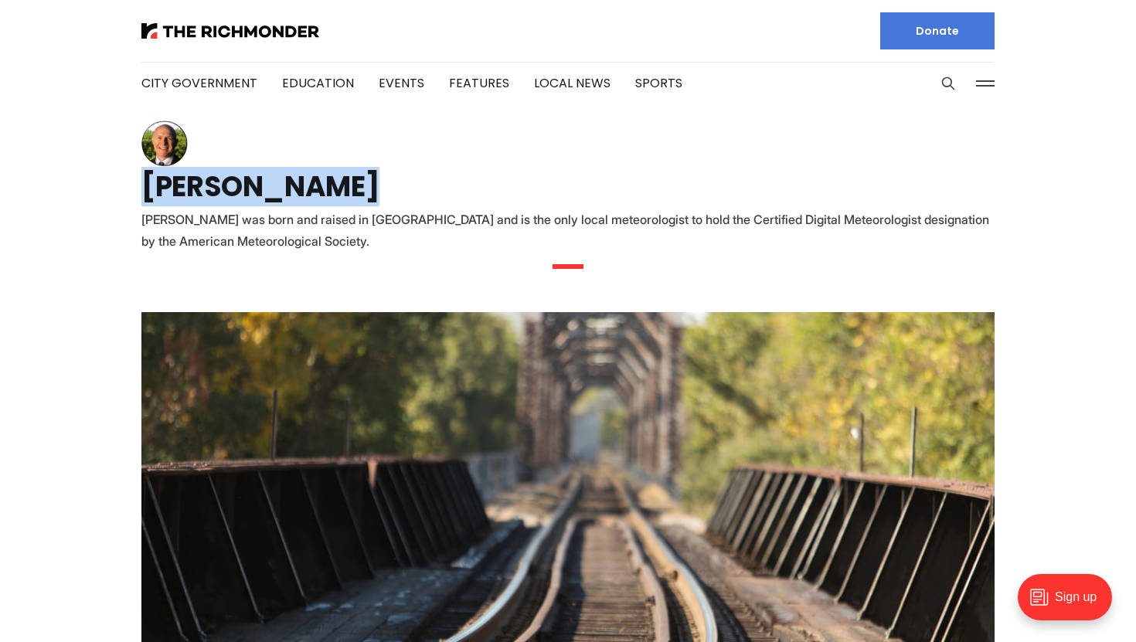
drag, startPoint x: 370, startPoint y: 192, endPoint x: 139, endPoint y: 183, distance: 231.3
click at [139, 183] on section "[PERSON_NAME] [PERSON_NAME] was born and raised in [GEOGRAPHIC_DATA] and is the…" at bounding box center [568, 201] width 903 height 161
copy h1 "[PERSON_NAME]"
click at [341, 179] on h1 "[PERSON_NAME]" at bounding box center [567, 187] width 853 height 25
drag, startPoint x: 350, startPoint y: 185, endPoint x: 125, endPoint y: 187, distance: 225.0
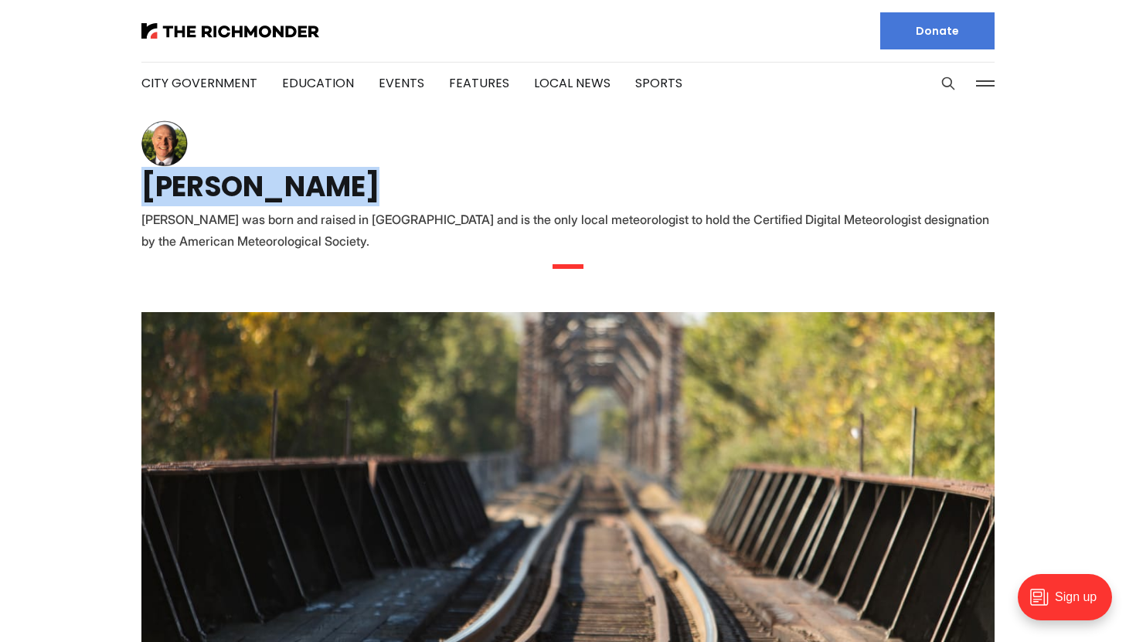
click at [125, 187] on section "[PERSON_NAME] [PERSON_NAME] was born and raised in [GEOGRAPHIC_DATA] and is the…" at bounding box center [568, 201] width 903 height 161
copy h1 "[PERSON_NAME]"
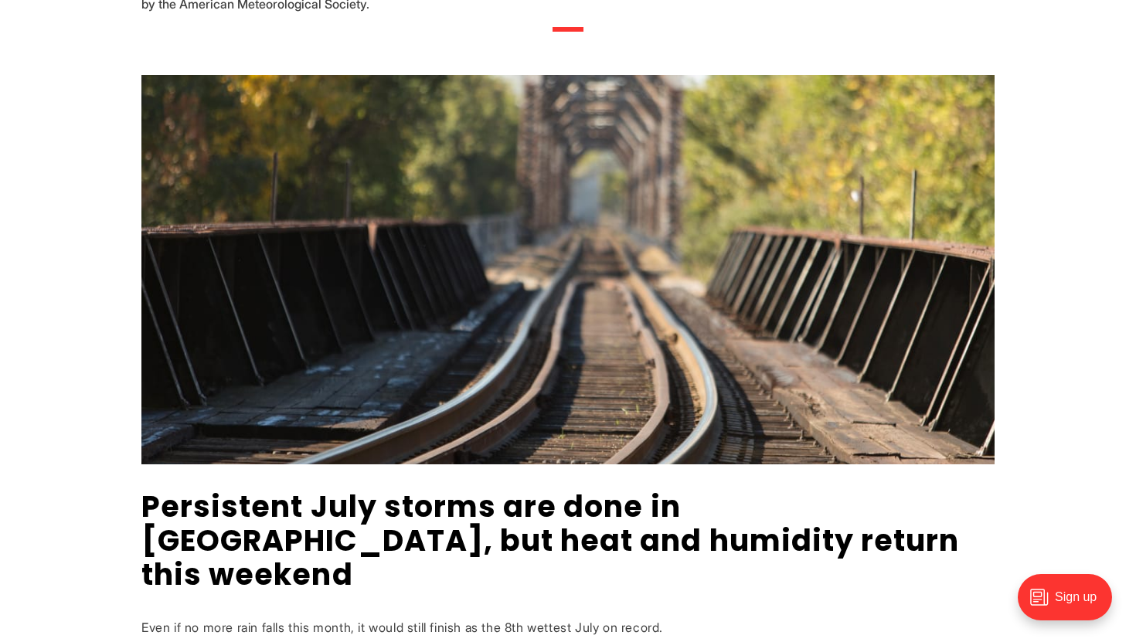
scroll to position [639, 0]
